Goal: Information Seeking & Learning: Learn about a topic

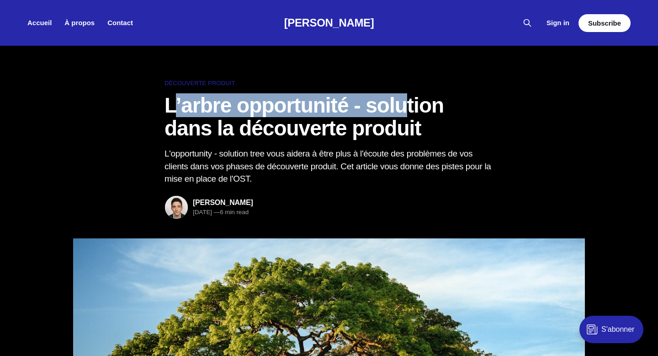
drag, startPoint x: 175, startPoint y: 104, endPoint x: 412, endPoint y: 103, distance: 236.9
click at [413, 103] on h1 "L’arbre opportunité - solution dans la découverte produit" at bounding box center [329, 117] width 329 height 46
click at [412, 103] on h1 "L’arbre opportunité - solution dans la découverte produit" at bounding box center [329, 117] width 329 height 46
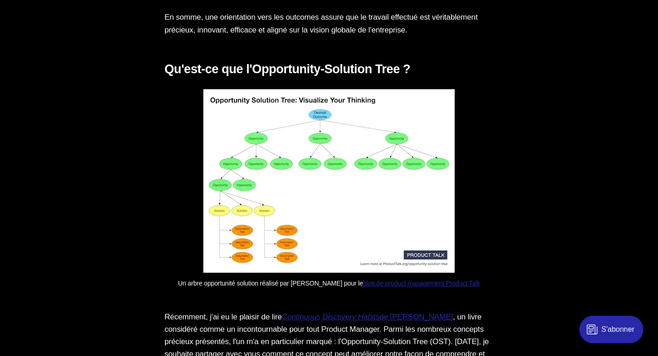
scroll to position [1585, 0]
